Goal: Check status: Check status

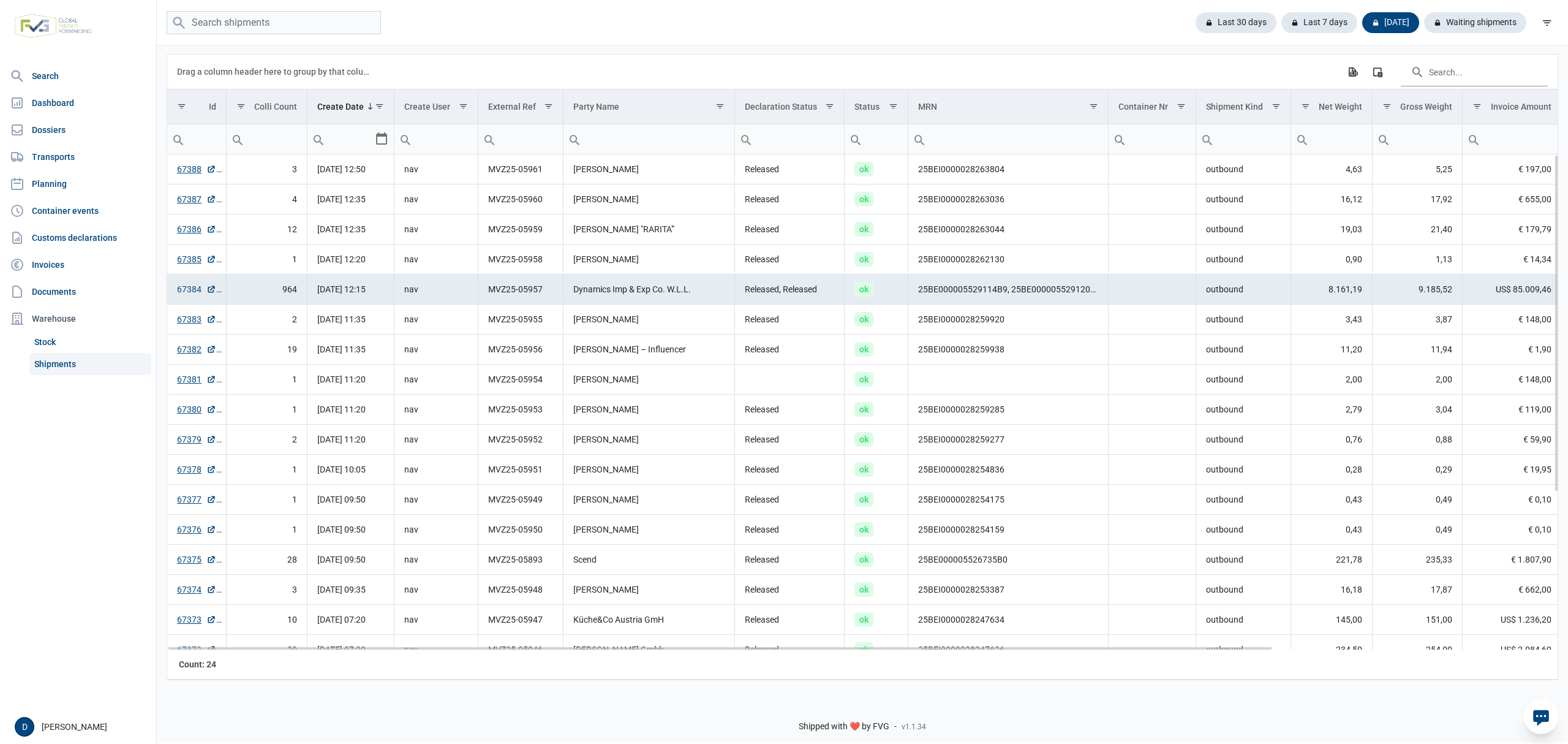
click at [182, 288] on link "67384" at bounding box center [197, 289] width 40 height 12
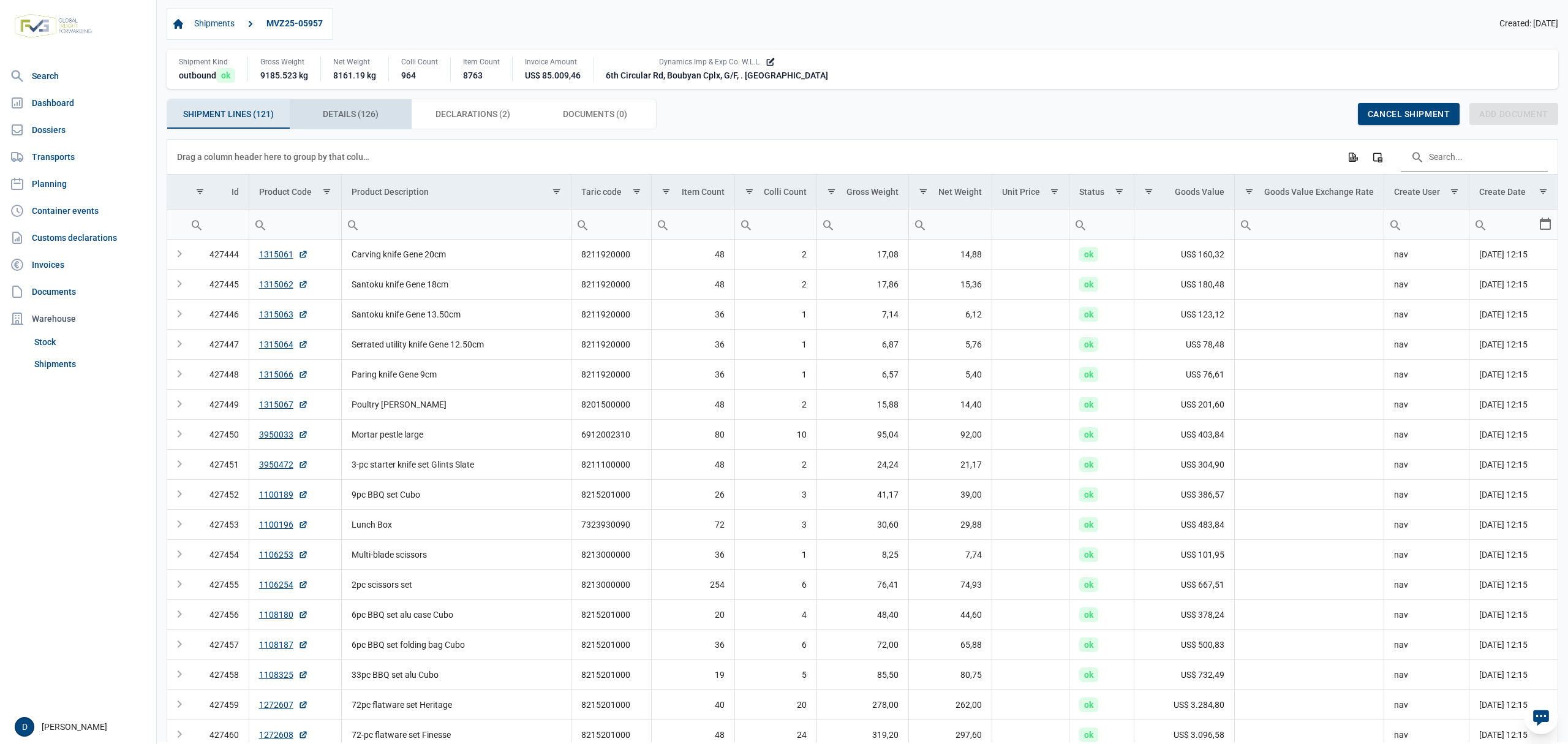
click at [359, 114] on span "Details (126) Details (126)" at bounding box center [350, 114] width 56 height 15
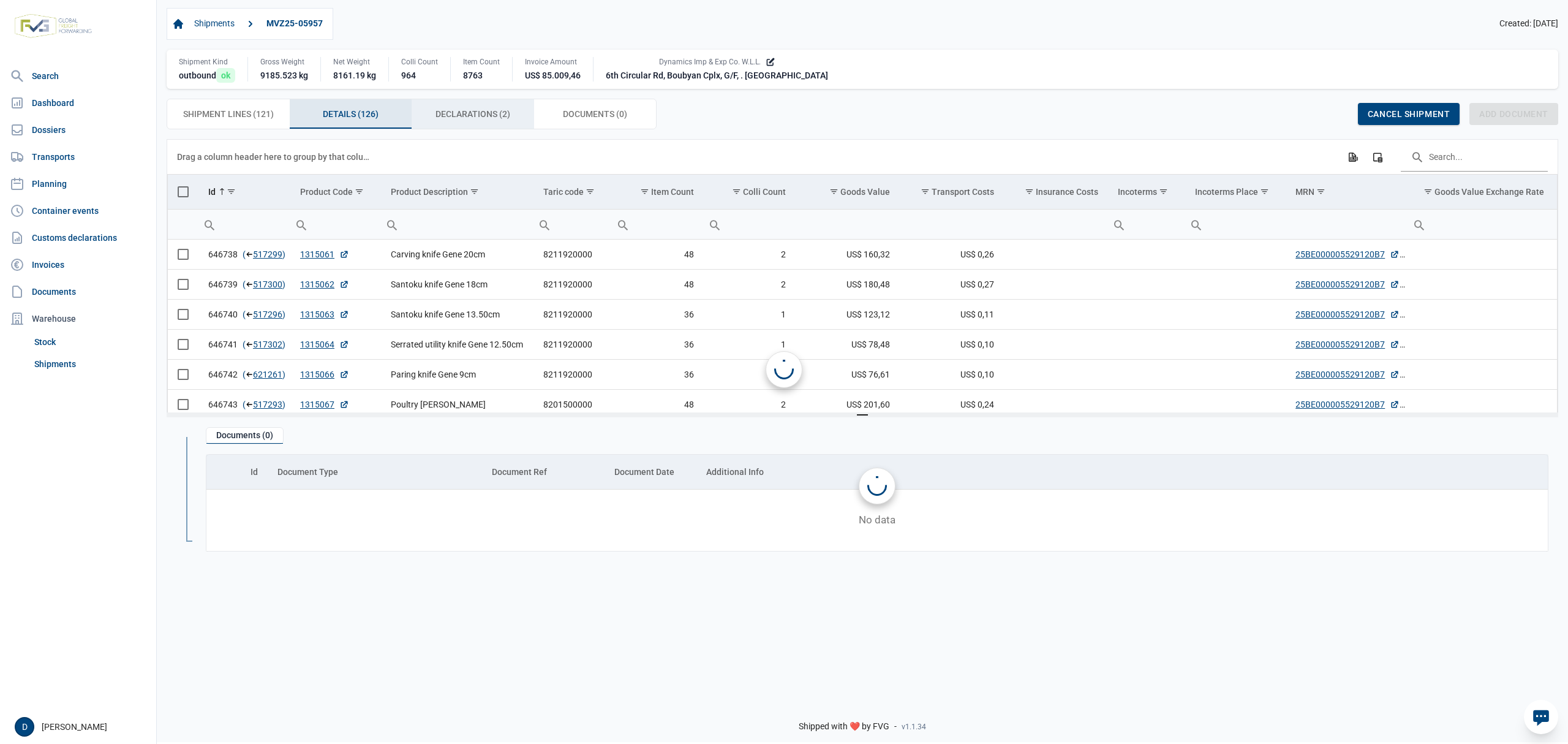
click at [442, 111] on span "Declarations (2) Declarations (2)" at bounding box center [473, 114] width 75 height 15
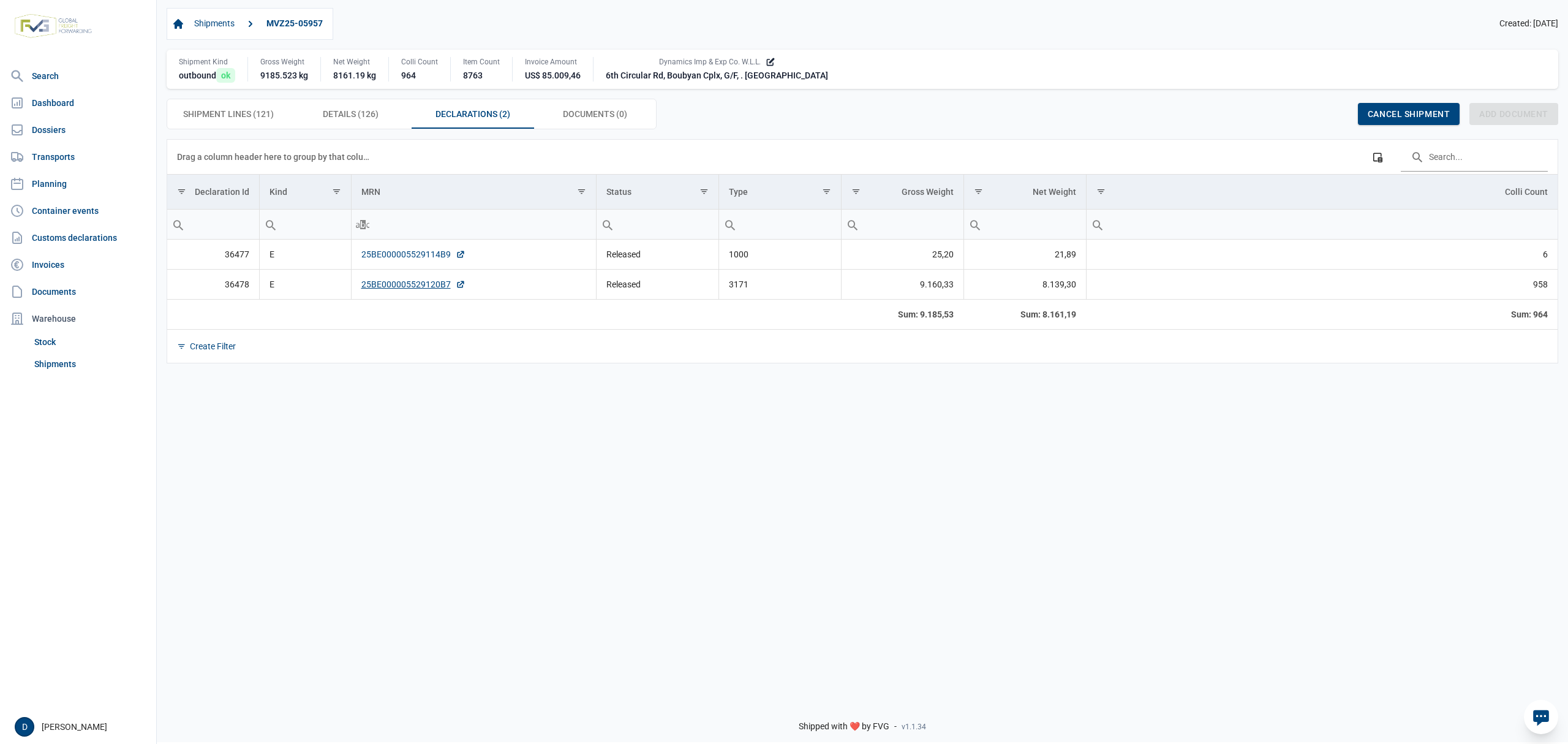
click at [390, 253] on link "25BE000005529114B9" at bounding box center [413, 254] width 104 height 12
click at [394, 286] on link "25BE000005529120B7" at bounding box center [413, 284] width 104 height 12
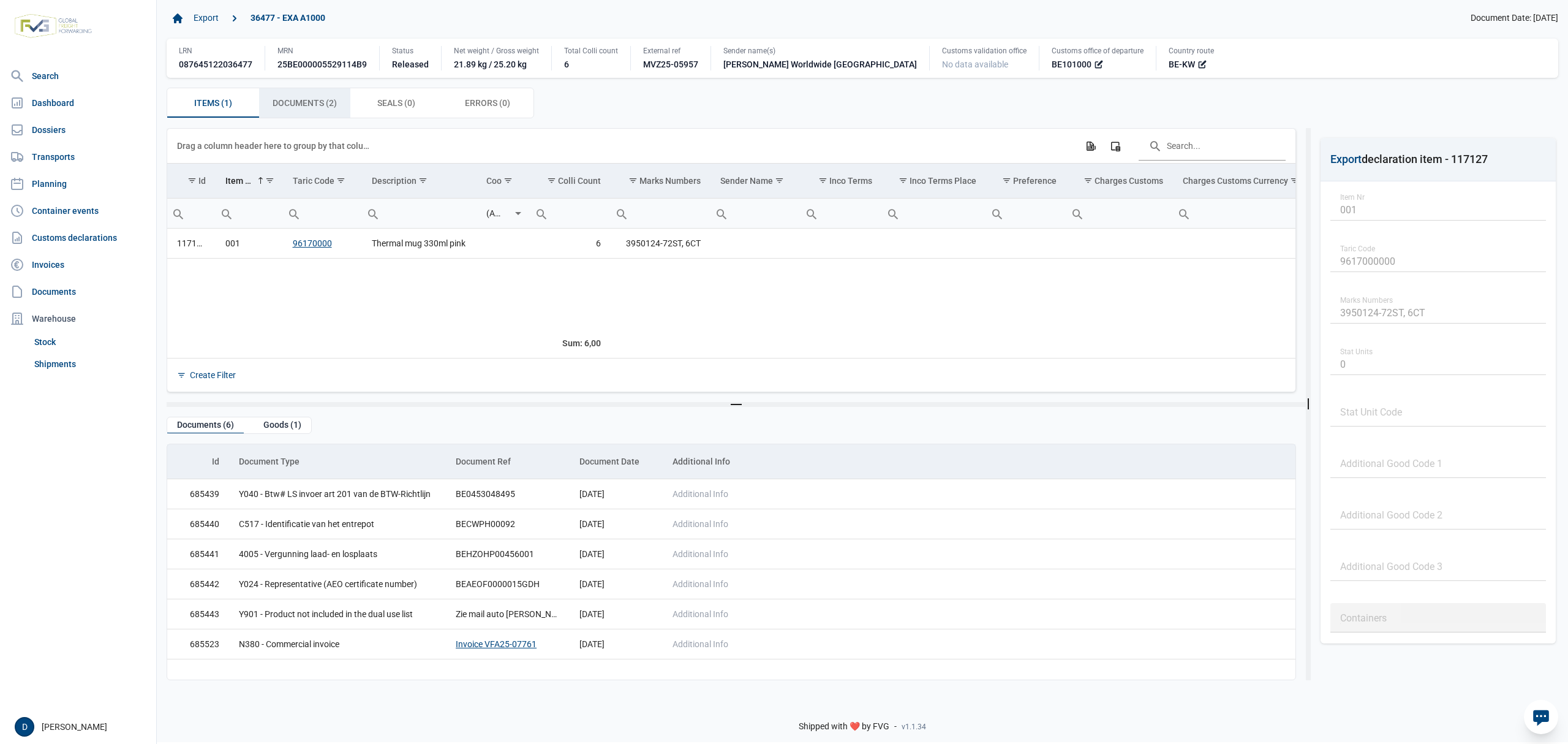
click at [332, 104] on span "Documents (2) Documents (2)" at bounding box center [305, 102] width 65 height 15
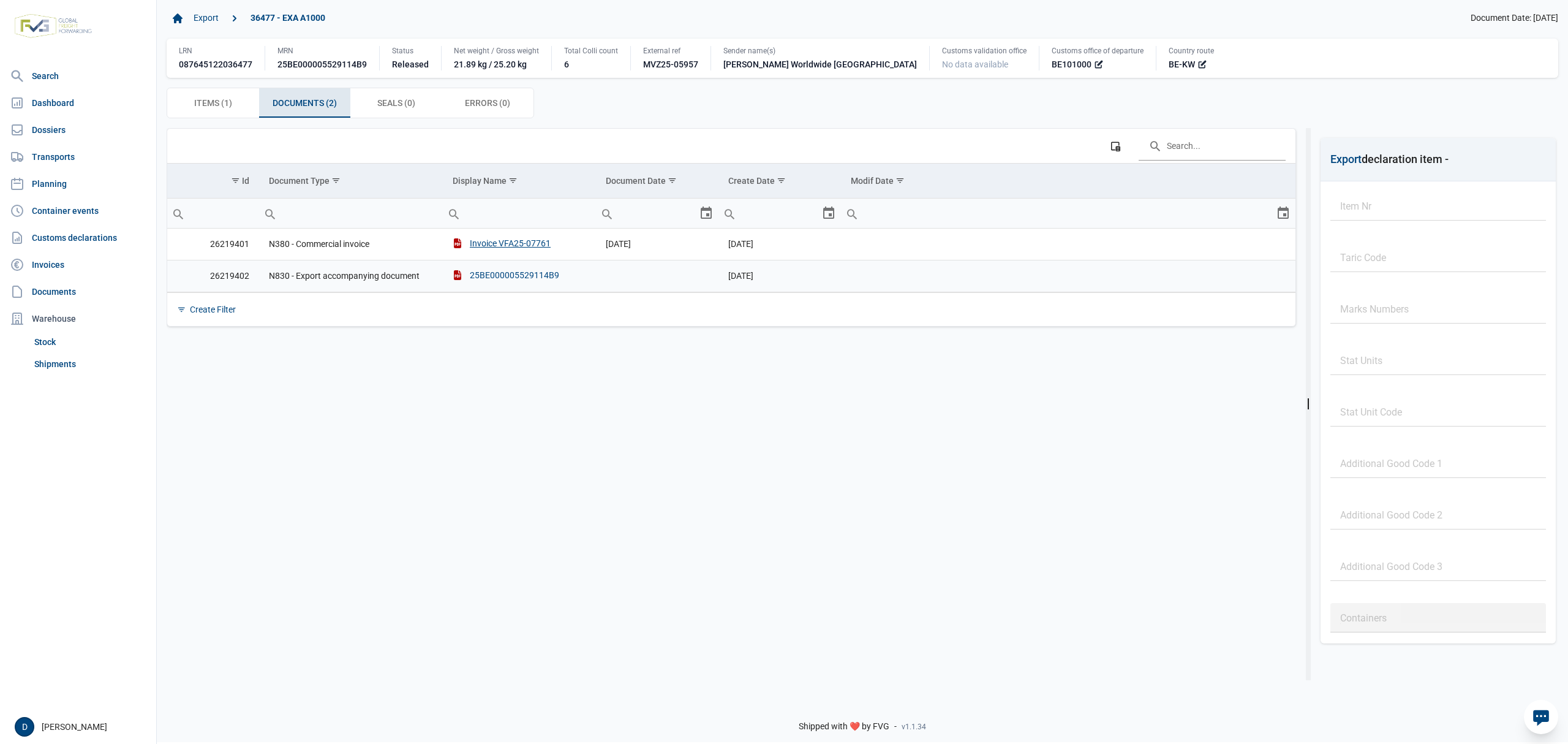
click at [513, 272] on div "25BE000005529114B9" at bounding box center [506, 274] width 106 height 12
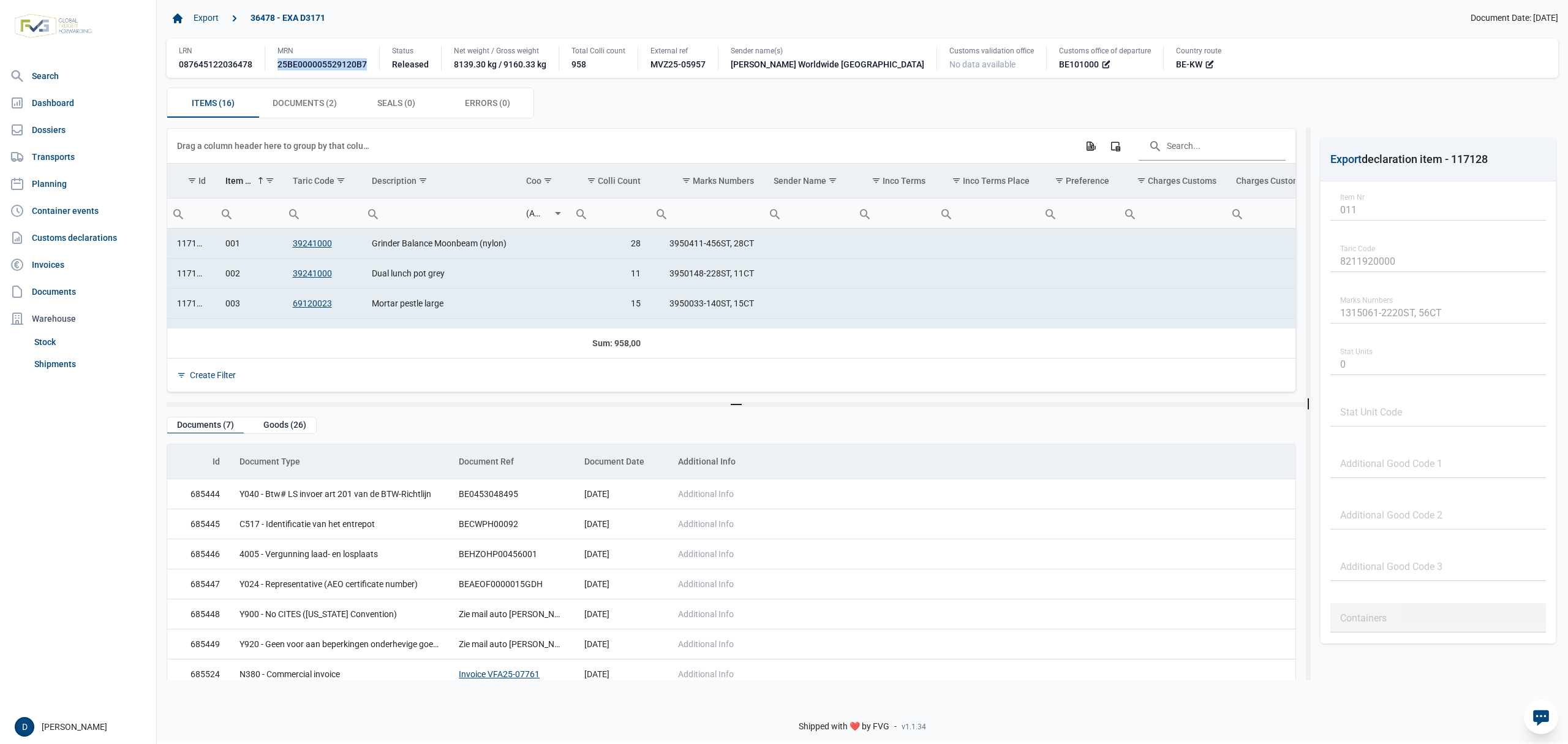
drag, startPoint x: 276, startPoint y: 67, endPoint x: 368, endPoint y: 71, distance: 92.1
click at [368, 70] on div "MRN 25BE000005529120B7" at bounding box center [322, 58] width 115 height 24
copy div "25BE000005529120B7"
